Goal: Transaction & Acquisition: Purchase product/service

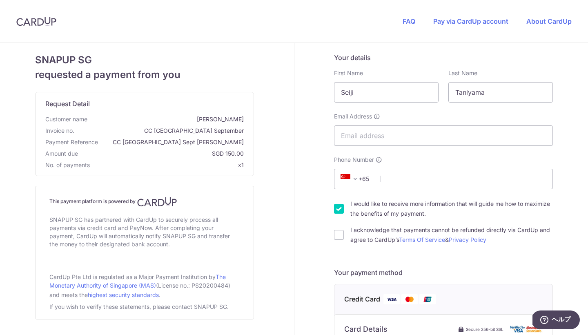
click at [327, 120] on div "Email Address" at bounding box center [443, 129] width 219 height 34
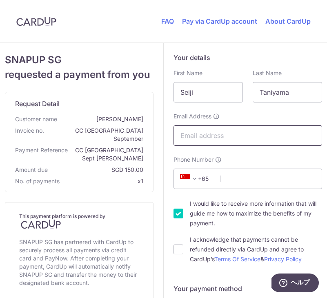
click at [200, 134] on input "Email Address" at bounding box center [248, 135] width 149 height 20
paste input "[EMAIL_ADDRESS][DOMAIN_NAME]"
type input "[EMAIL_ADDRESS][DOMAIN_NAME]"
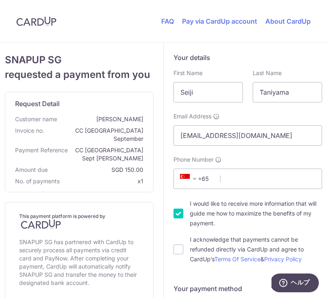
click at [195, 178] on span at bounding box center [195, 179] width 10 height 10
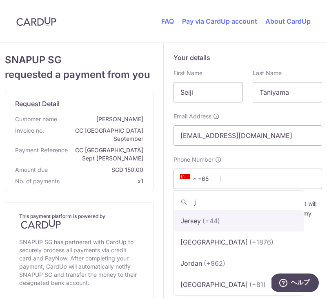
type input "ja"
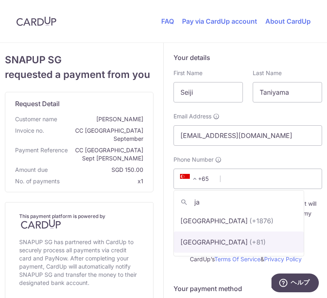
select select "114"
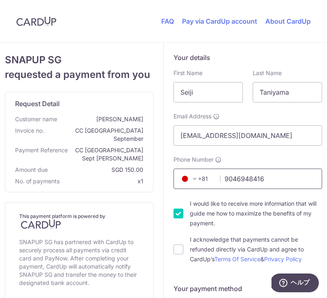
type input "9046948416"
click at [239, 224] on label "I would like to receive more information that will guide me how to maximize the…" at bounding box center [256, 213] width 132 height 29
click at [183, 219] on input "I would like to receive more information that will guide me how to maximize the…" at bounding box center [179, 214] width 10 height 10
checkbox input "false"
drag, startPoint x: 188, startPoint y: 201, endPoint x: 284, endPoint y: 224, distance: 97.8
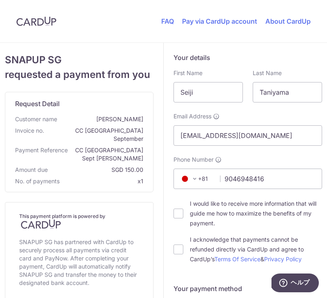
click at [284, 224] on div "I would like to receive more information that will guide me how to maximize the…" at bounding box center [248, 213] width 149 height 29
copy label "I would like to receive more information that will guide me how to maximize the…"
click at [181, 235] on div "I acknowledge that payments cannot be refunded directly via CardUp and agree to…" at bounding box center [248, 249] width 149 height 29
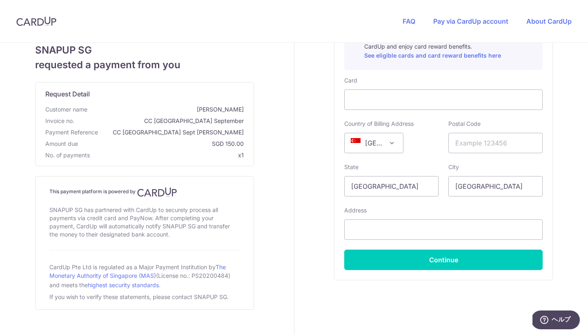
scroll to position [322, 0]
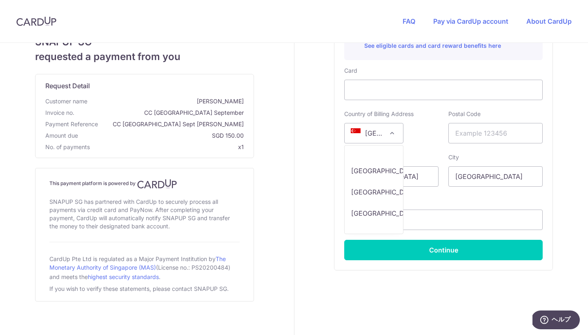
click at [327, 133] on span at bounding box center [392, 133] width 10 height 10
click at [327, 132] on div "[GEOGRAPHIC_DATA] [GEOGRAPHIC_DATA] [GEOGRAPHIC_DATA] [GEOGRAPHIC_DATA] [US_STA…" at bounding box center [391, 133] width 94 height 20
click at [327, 113] on label "Country of Billing Address" at bounding box center [378, 114] width 69 height 8
drag, startPoint x: 360, startPoint y: 114, endPoint x: 393, endPoint y: 114, distance: 33.5
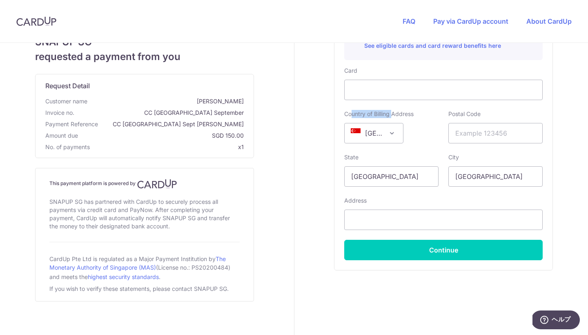
click at [327, 114] on label "Country of Billing Address" at bounding box center [378, 114] width 69 height 8
drag, startPoint x: 342, startPoint y: 114, endPoint x: 424, endPoint y: 115, distance: 81.3
click at [327, 115] on div "Country of Billing Address [GEOGRAPHIC_DATA] [GEOGRAPHIC_DATA] [GEOGRAPHIC_DATA…" at bounding box center [392, 127] width 104 height 34
copy label "Country of Billing Address"
click at [327, 133] on span at bounding box center [392, 133] width 10 height 10
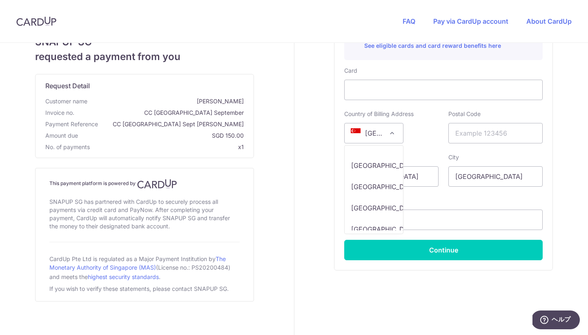
scroll to position [2603, 0]
select select "JP"
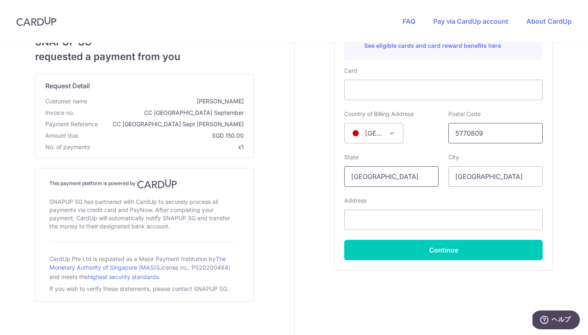
type input "5770809"
type input "S"
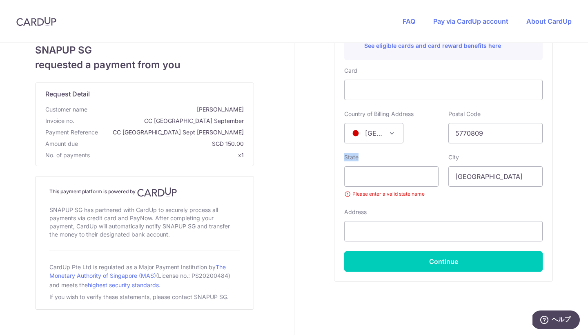
drag, startPoint x: 360, startPoint y: 156, endPoint x: 342, endPoint y: 158, distance: 17.6
click at [327, 158] on div "State Please enter a valid state name" at bounding box center [392, 175] width 104 height 45
copy label "State"
click at [327, 180] on input "text" at bounding box center [391, 176] width 94 height 20
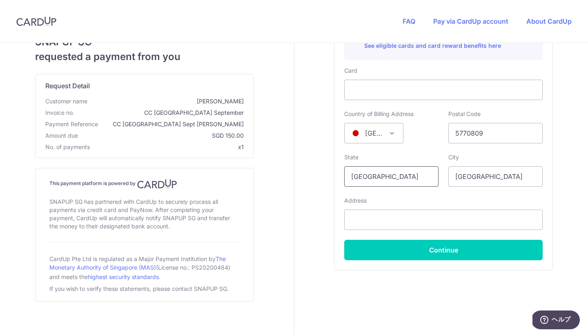
type input "[GEOGRAPHIC_DATA]"
type input "higasiosaka"
type input "eiwa"
click at [327, 200] on div "Address eiwa" at bounding box center [443, 214] width 199 height 34
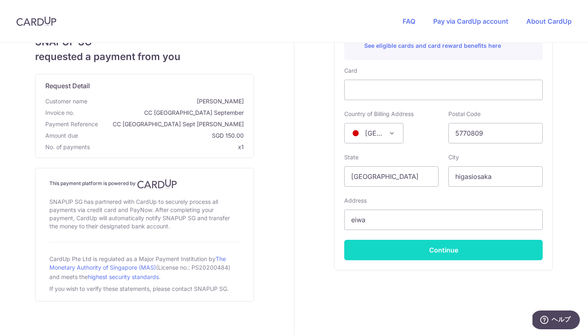
click at [327, 252] on button "Continue" at bounding box center [443, 250] width 199 height 20
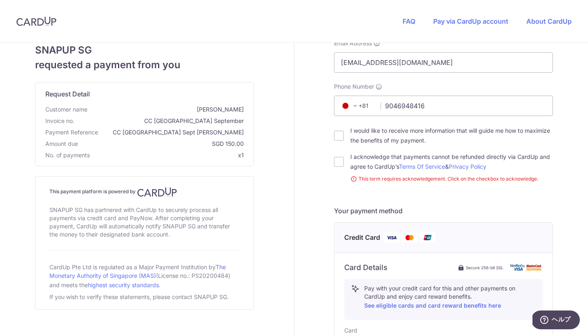
scroll to position [75, 0]
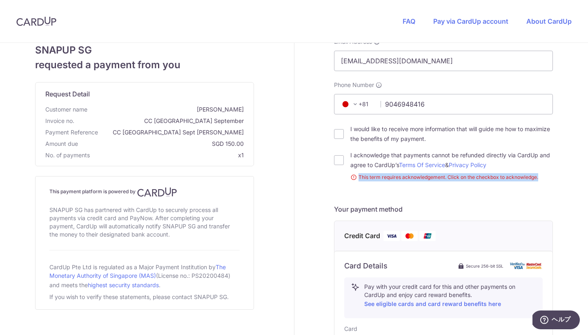
drag, startPoint x: 360, startPoint y: 177, endPoint x: 533, endPoint y: 182, distance: 173.7
click at [327, 182] on form "Your details First Name [PERSON_NAME] Last Name [GEOGRAPHIC_DATA] Email Address…" at bounding box center [443, 269] width 219 height 582
copy small "This term requires acknowledgement. Click on the checkbox to acknowledge."
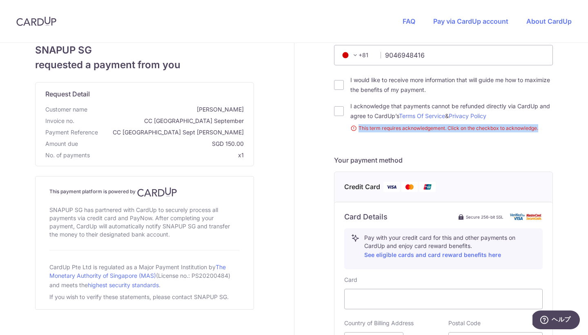
scroll to position [121, 0]
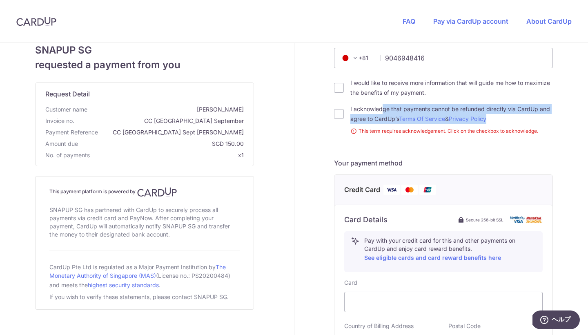
drag, startPoint x: 349, startPoint y: 108, endPoint x: 513, endPoint y: 113, distance: 163.5
click at [327, 113] on div "I acknowledge that payments cannot be refunded directly via CardUp and agree to…" at bounding box center [443, 114] width 219 height 20
copy label "I acknowledge that payments cannot be refunded directly via CardUp and agree to…"
click at [327, 114] on input "I acknowledge that payments cannot be refunded directly via CardUp and agree to…" at bounding box center [339, 114] width 10 height 10
checkbox input "true"
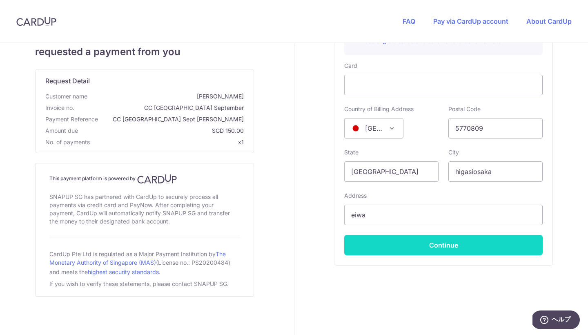
scroll to position [326, 0]
click at [327, 245] on button "Continue" at bounding box center [443, 245] width 199 height 20
type input "**** 3008"
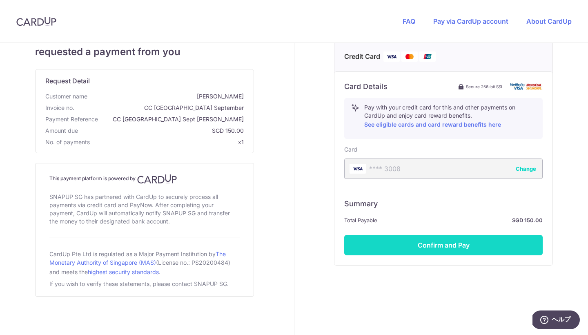
scroll to position [243, 0]
click at [327, 246] on button "Confirm and Pay" at bounding box center [443, 245] width 199 height 20
